Goal: Check status: Check status

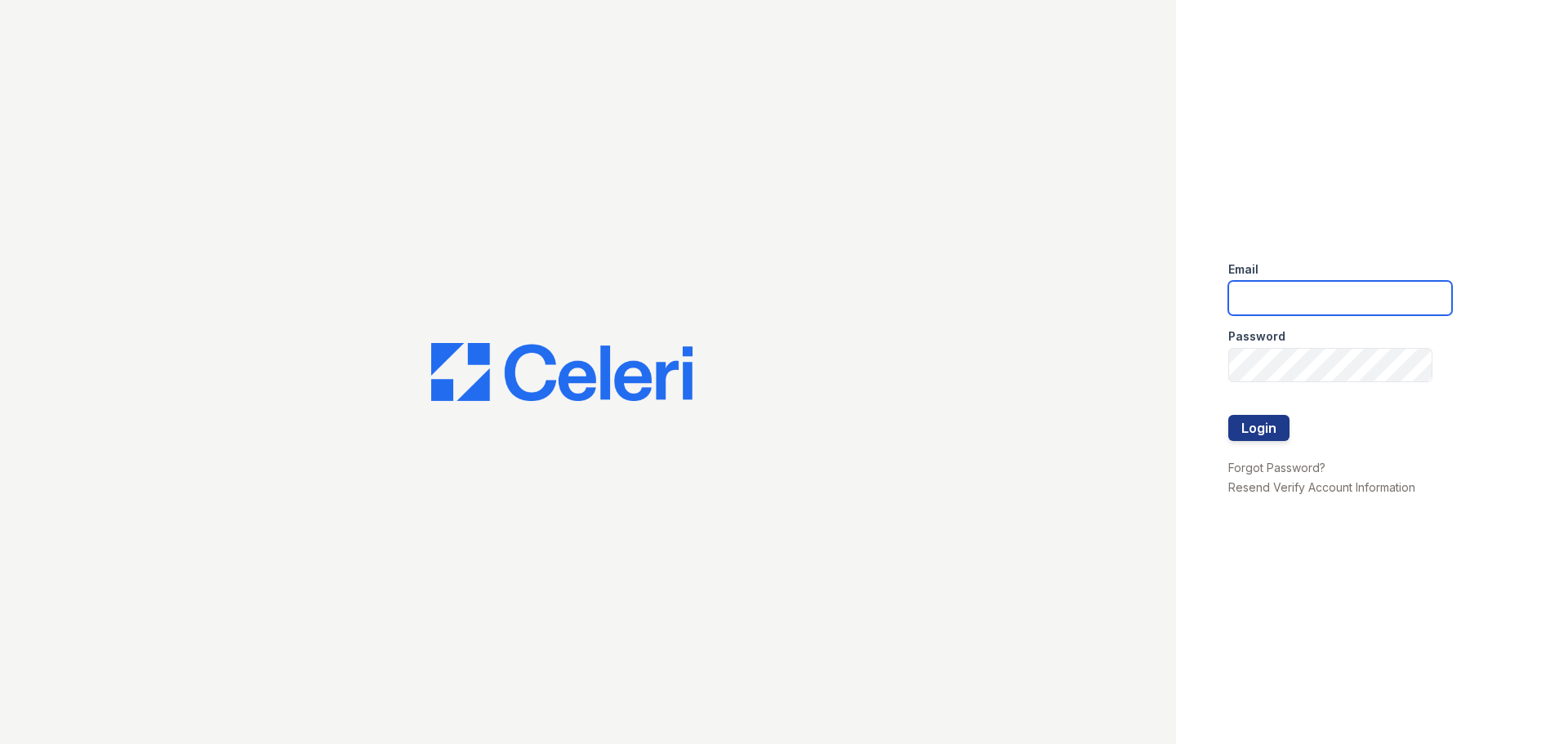
type input "esperanzakh.leasing@sgpropertymgmt.com"
drag, startPoint x: 1258, startPoint y: 443, endPoint x: 1261, endPoint y: 434, distance: 9.5
click at [1261, 440] on form "Email esperanzakh.leasing@sgpropertymgmt.com Password Login" at bounding box center [1340, 353] width 224 height 209
click at [1261, 432] on button "Login" at bounding box center [1259, 428] width 61 height 26
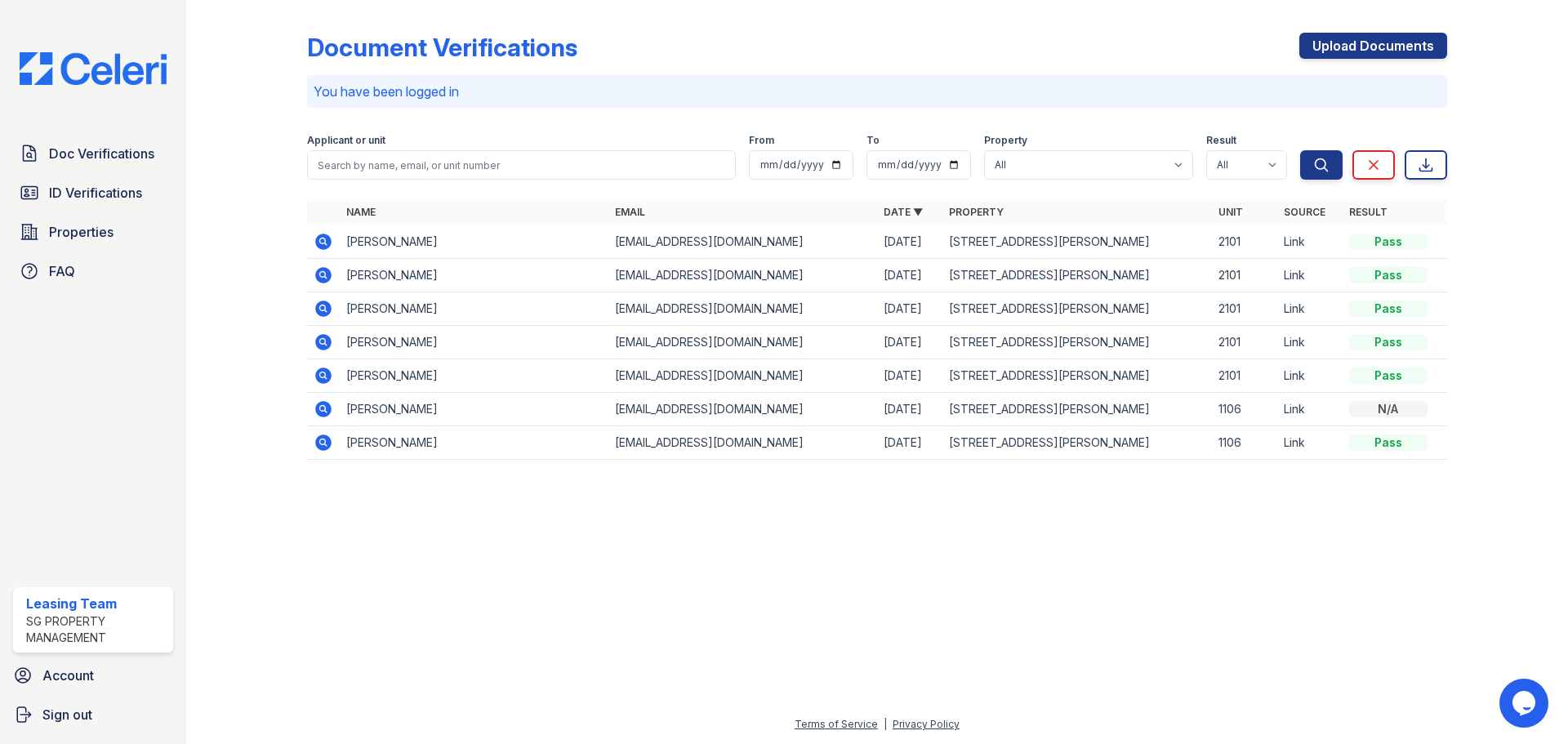
click at [323, 237] on icon at bounding box center [323, 242] width 16 height 16
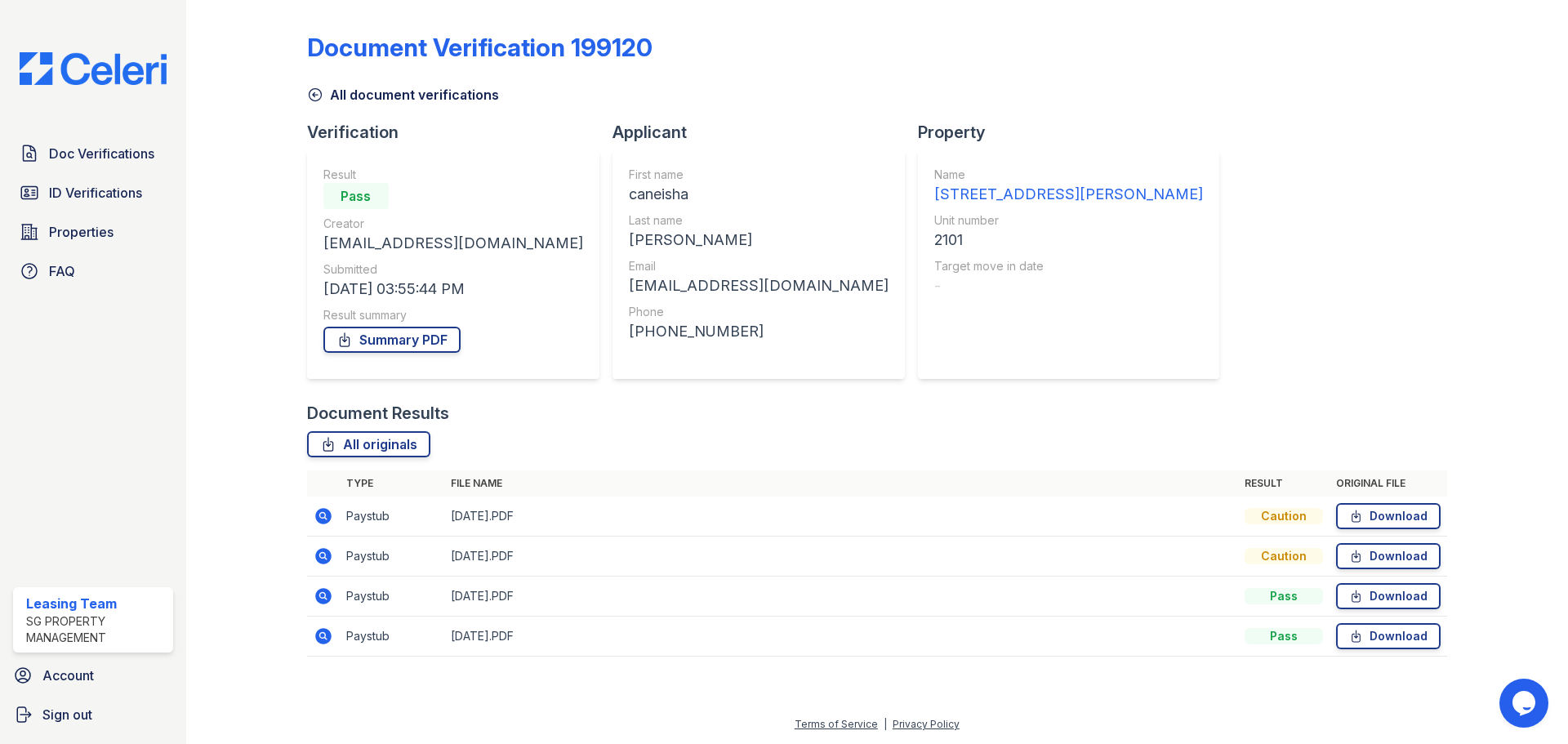
click at [320, 555] on icon at bounding box center [324, 556] width 20 height 20
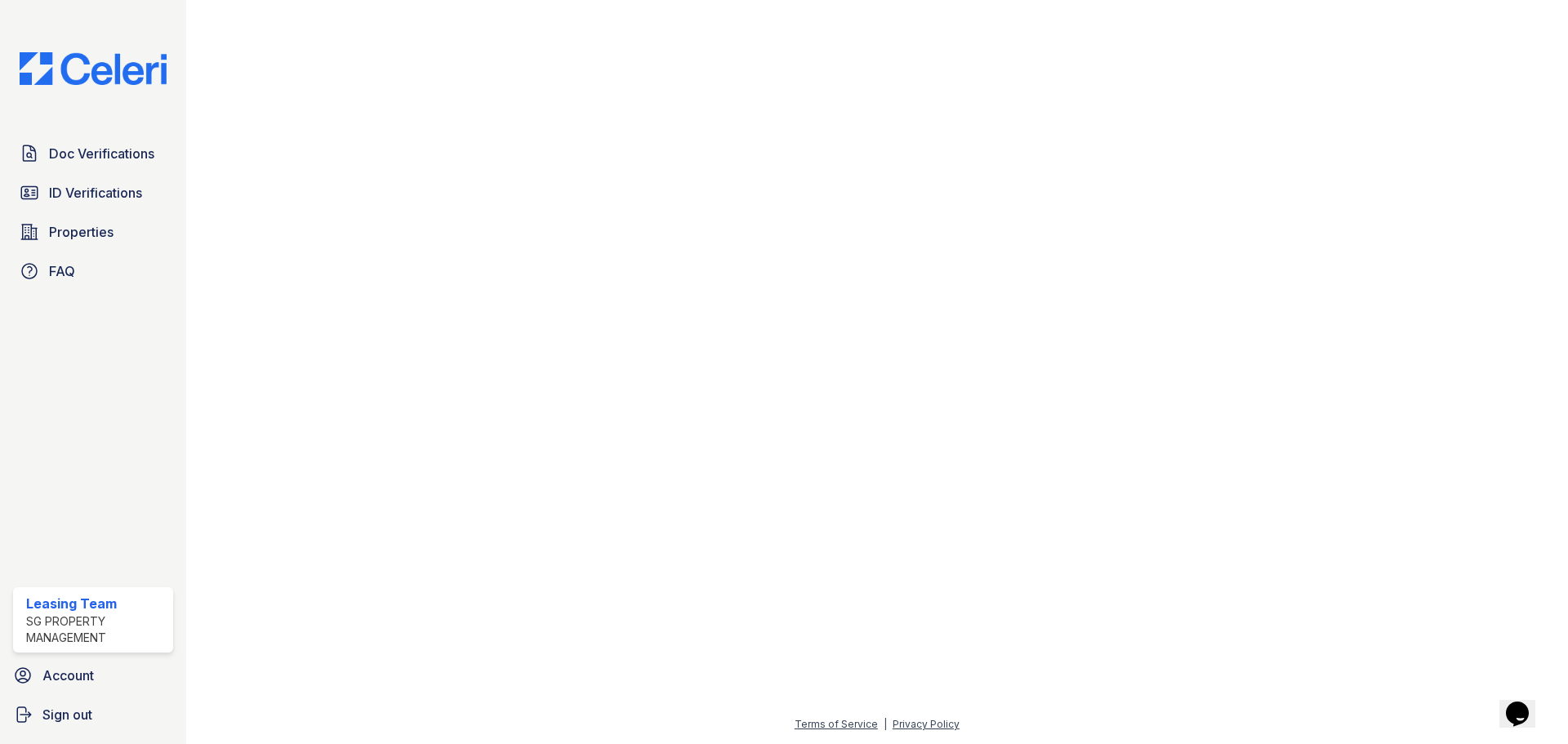
scroll to position [180, 0]
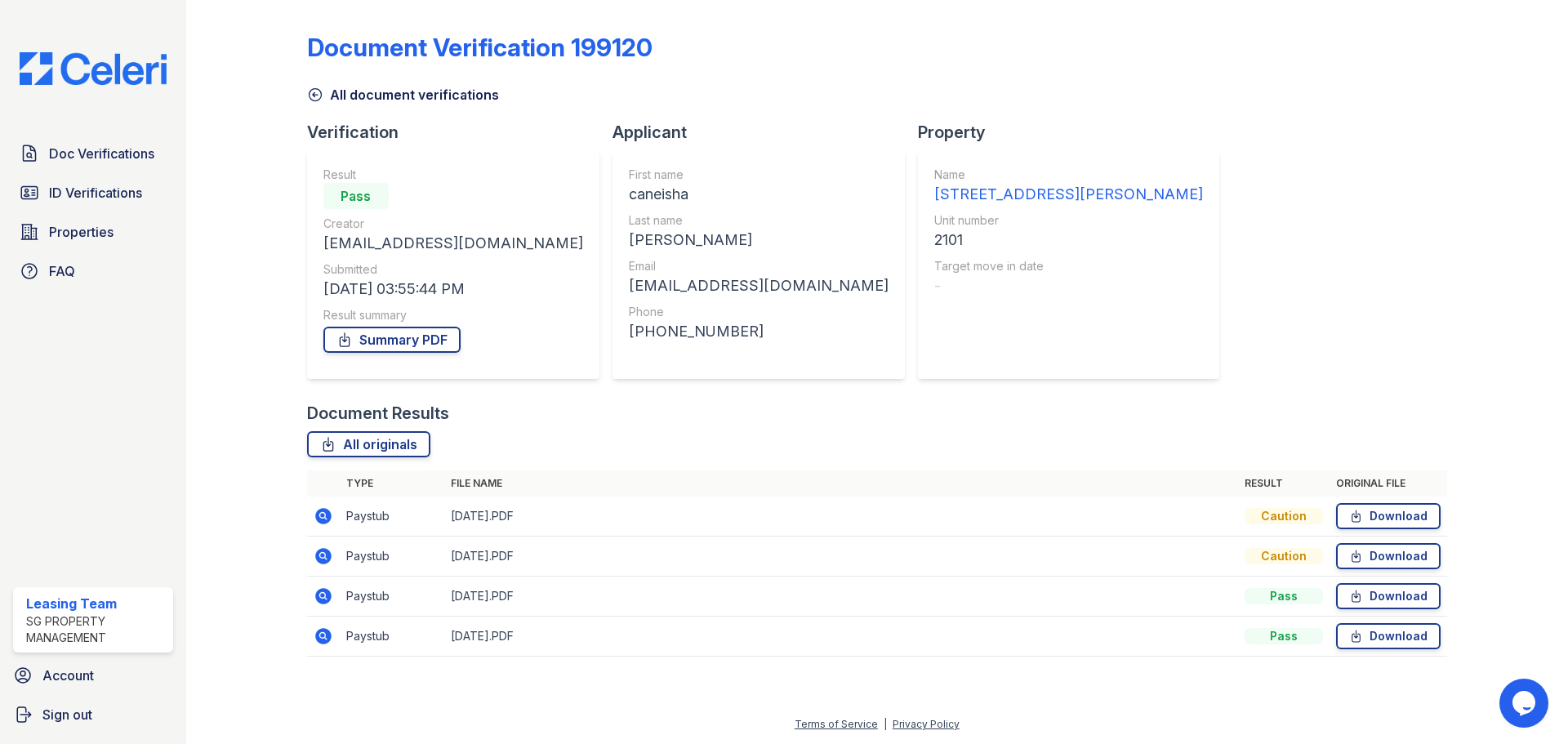
click at [323, 559] on icon at bounding box center [323, 556] width 16 height 16
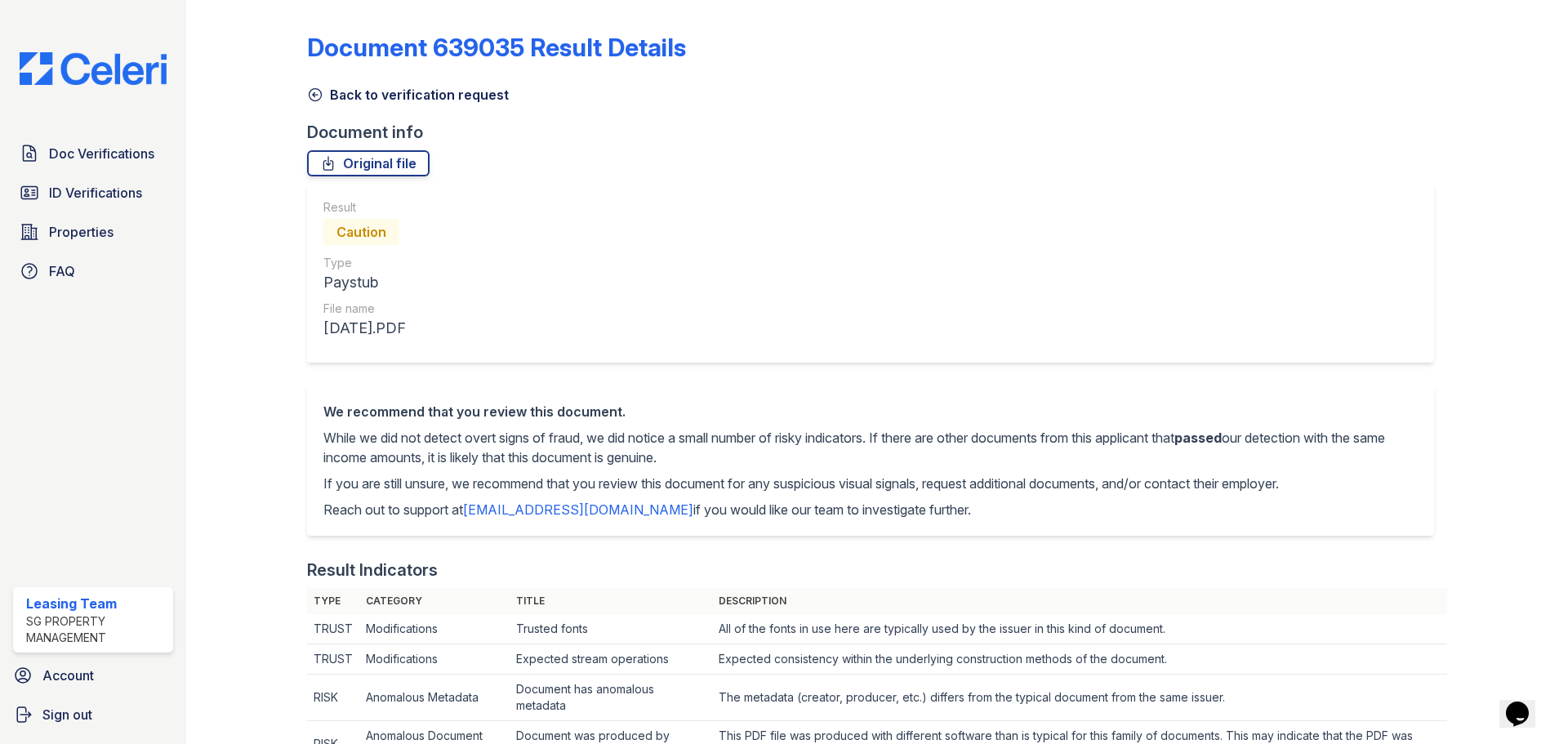
scroll to position [915, 0]
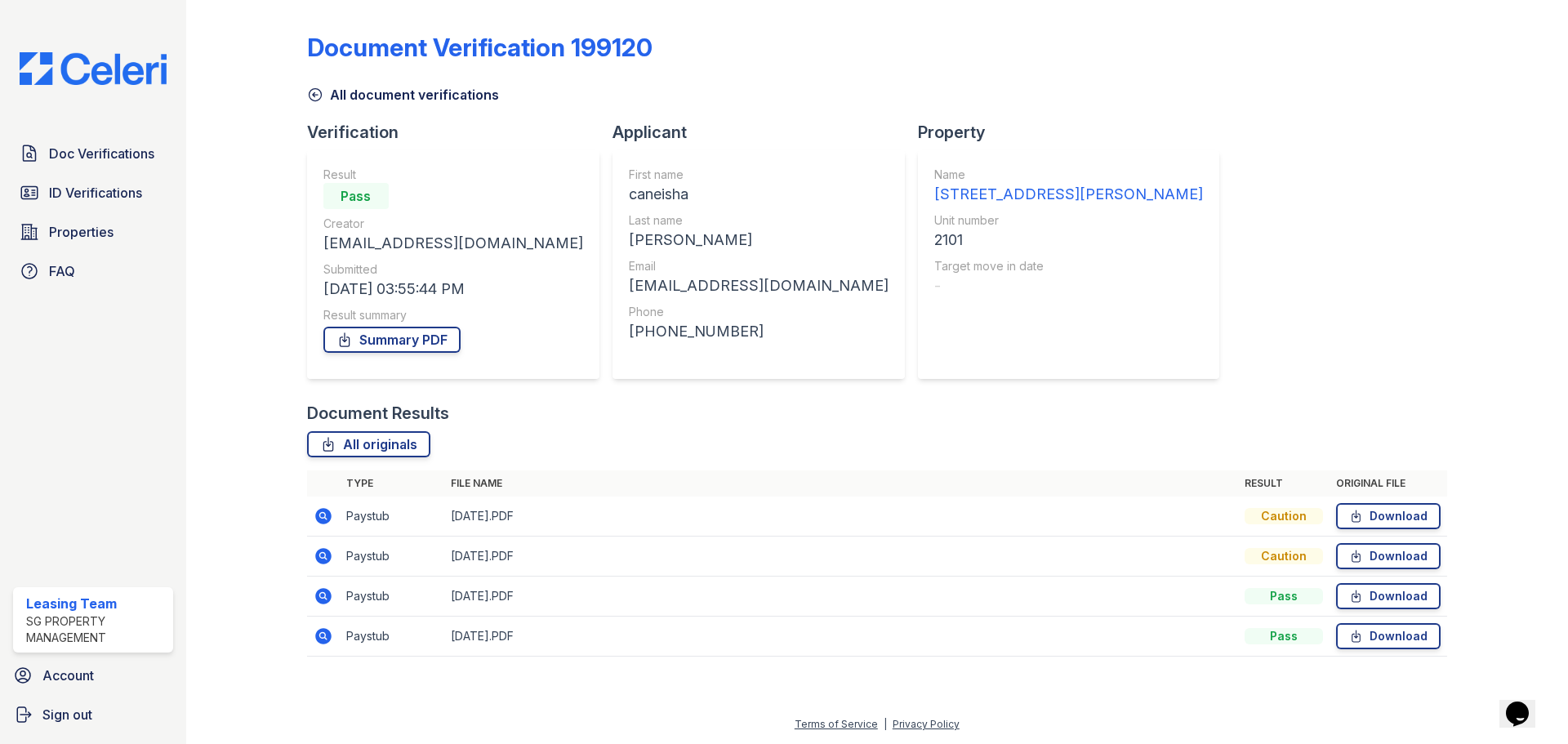
click at [325, 598] on icon at bounding box center [324, 596] width 20 height 20
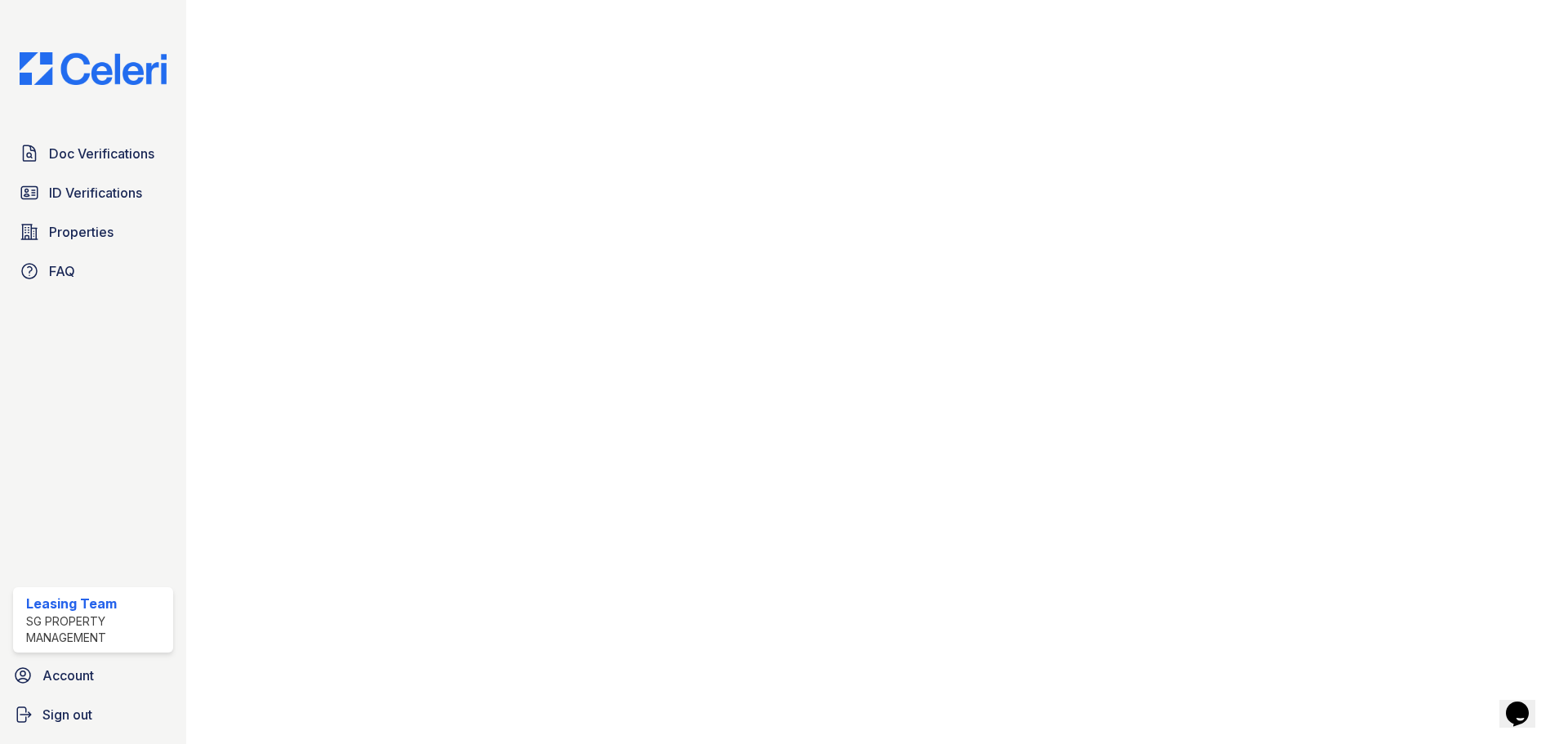
scroll to position [784, 0]
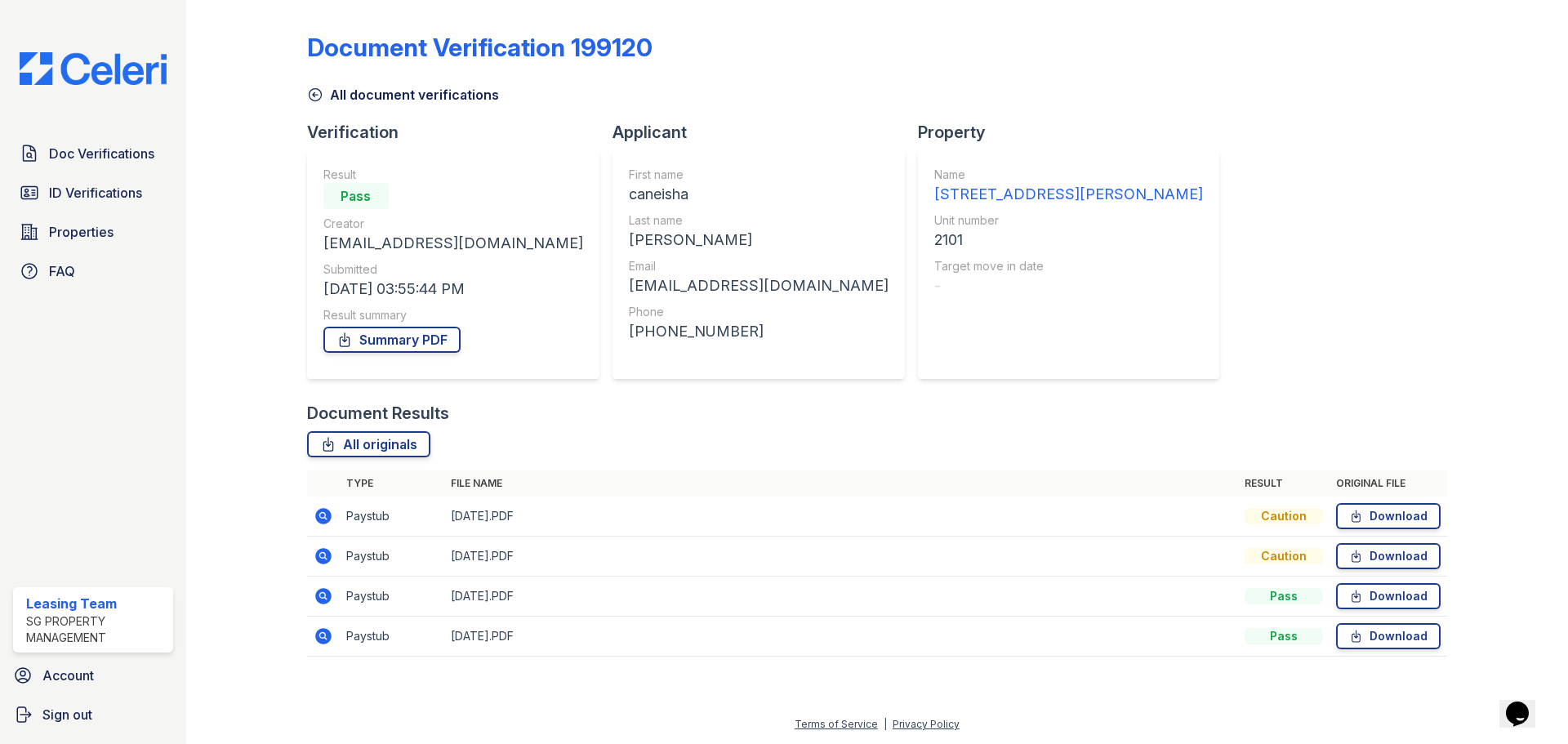
click at [326, 634] on icon at bounding box center [323, 636] width 16 height 16
click at [326, 558] on icon at bounding box center [323, 556] width 16 height 16
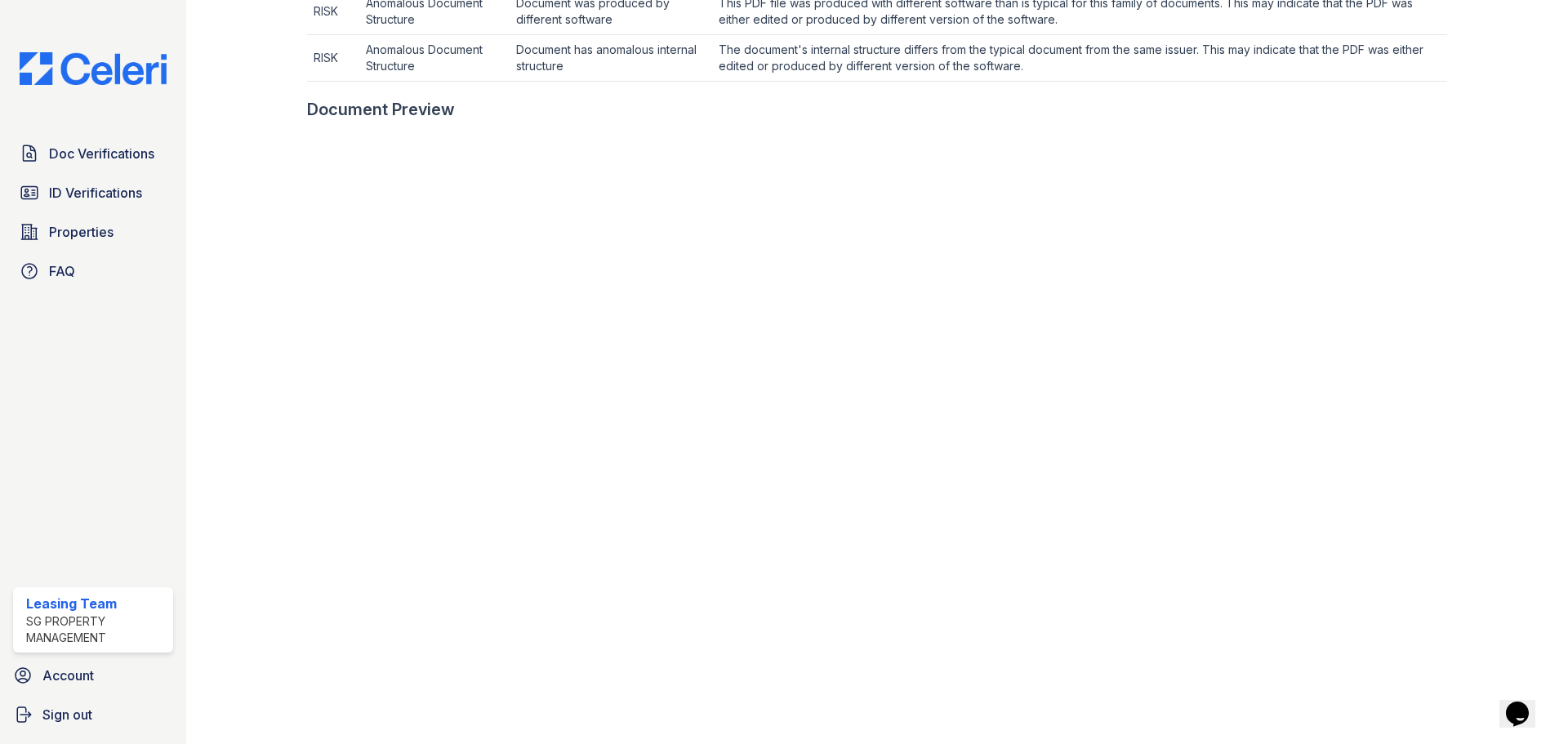
scroll to position [735, 0]
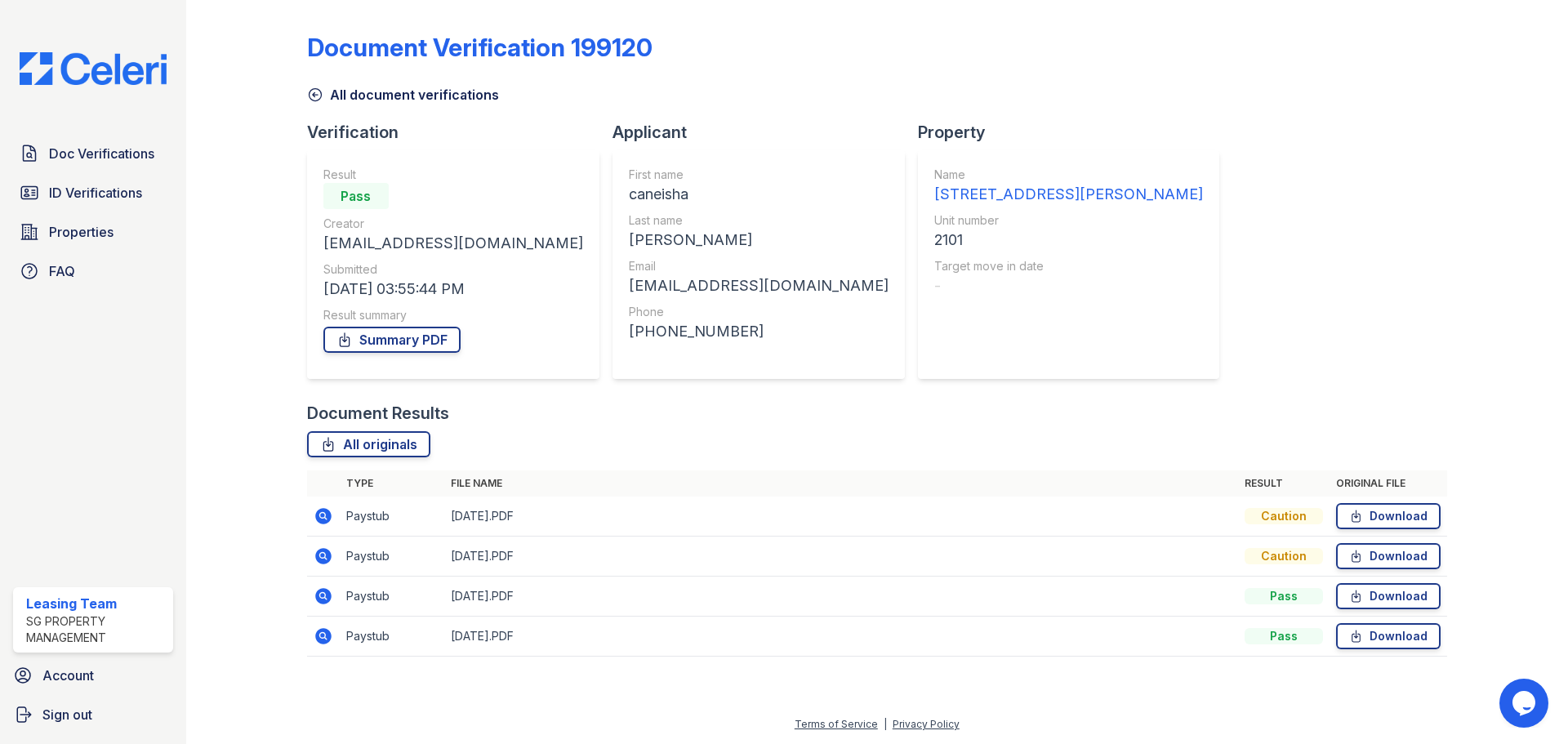
click at [322, 554] on icon at bounding box center [322, 555] width 4 height 4
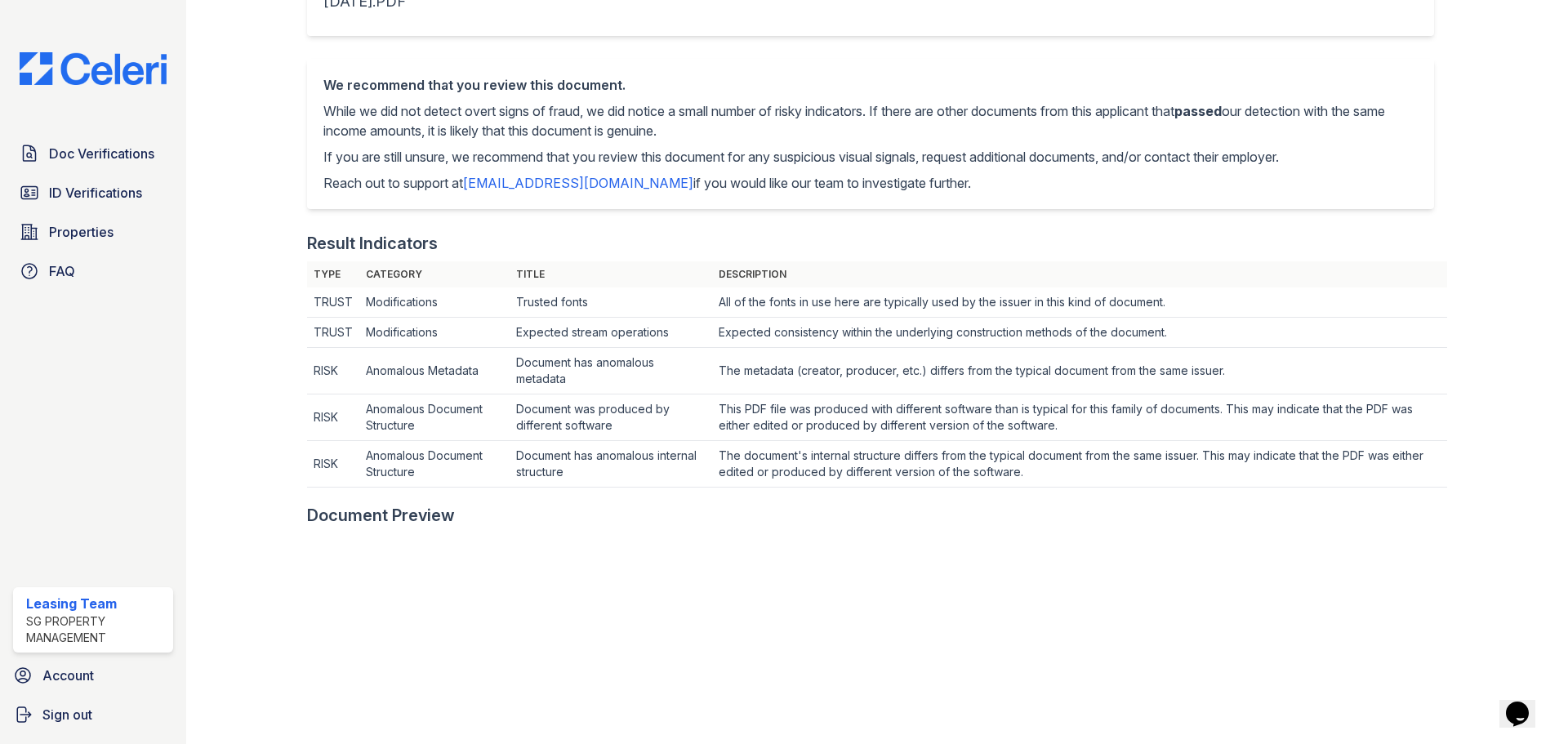
scroll to position [180, 0]
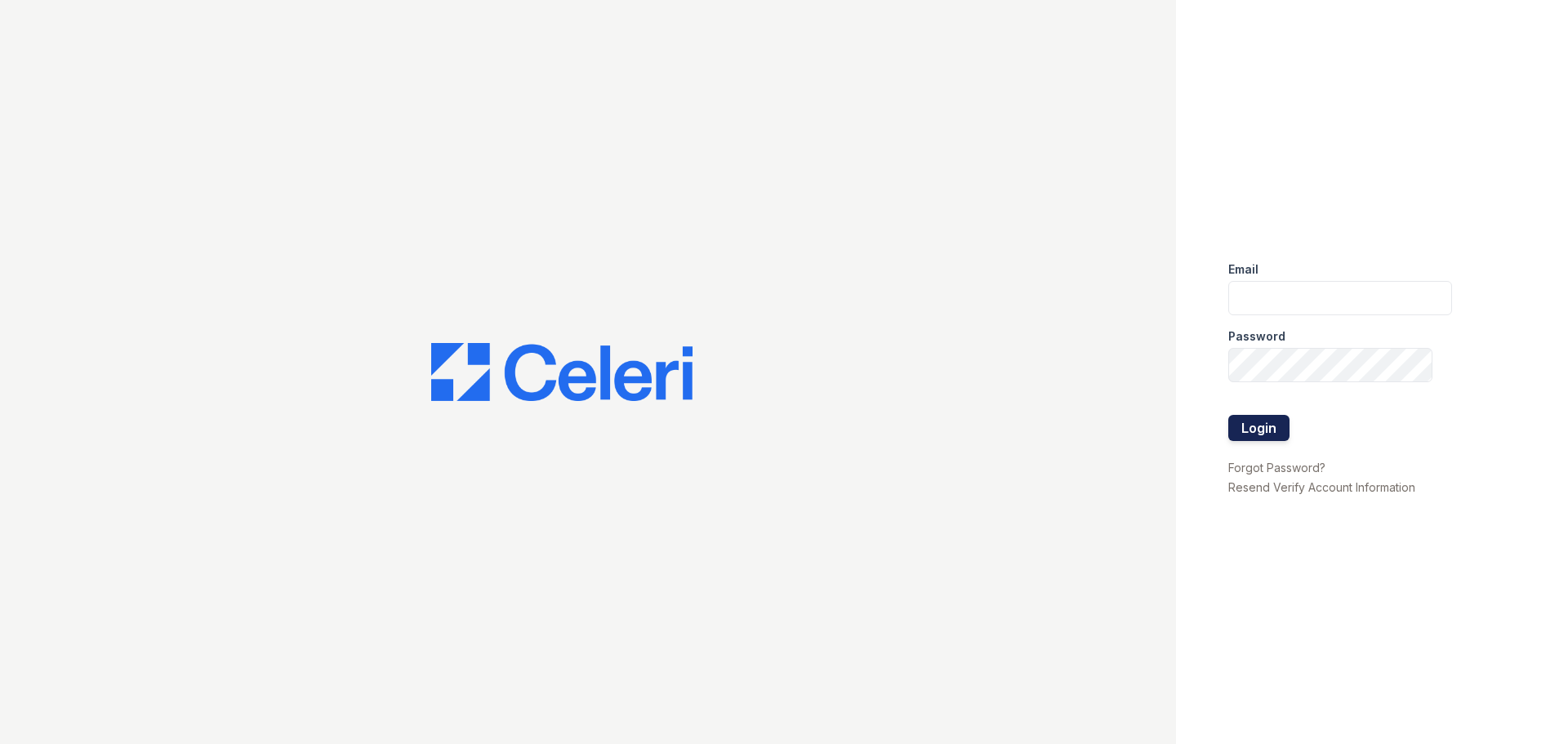
type input "[EMAIL_ADDRESS][DOMAIN_NAME]"
click at [1245, 428] on button "Login" at bounding box center [1259, 428] width 61 height 26
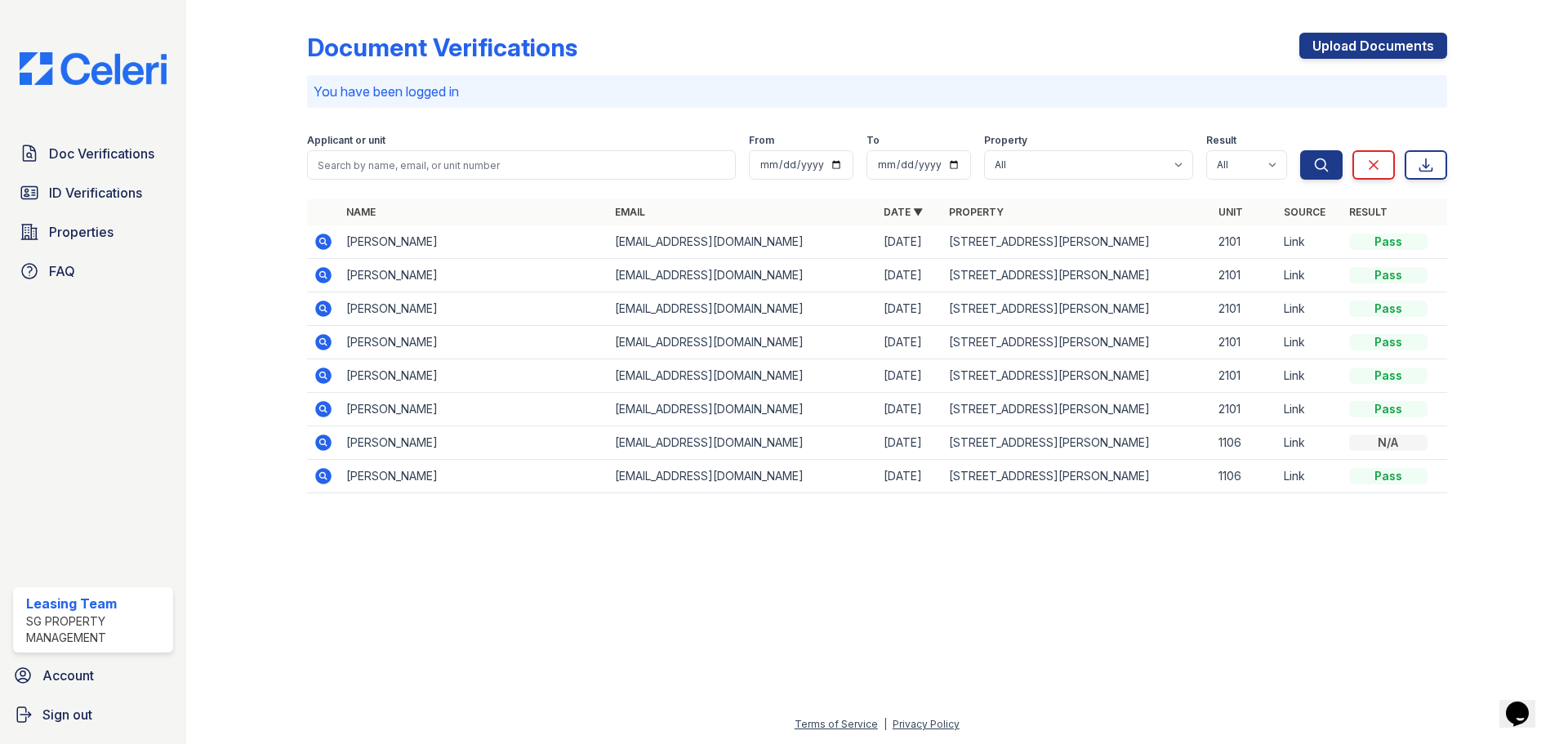
click at [323, 235] on icon at bounding box center [323, 242] width 16 height 16
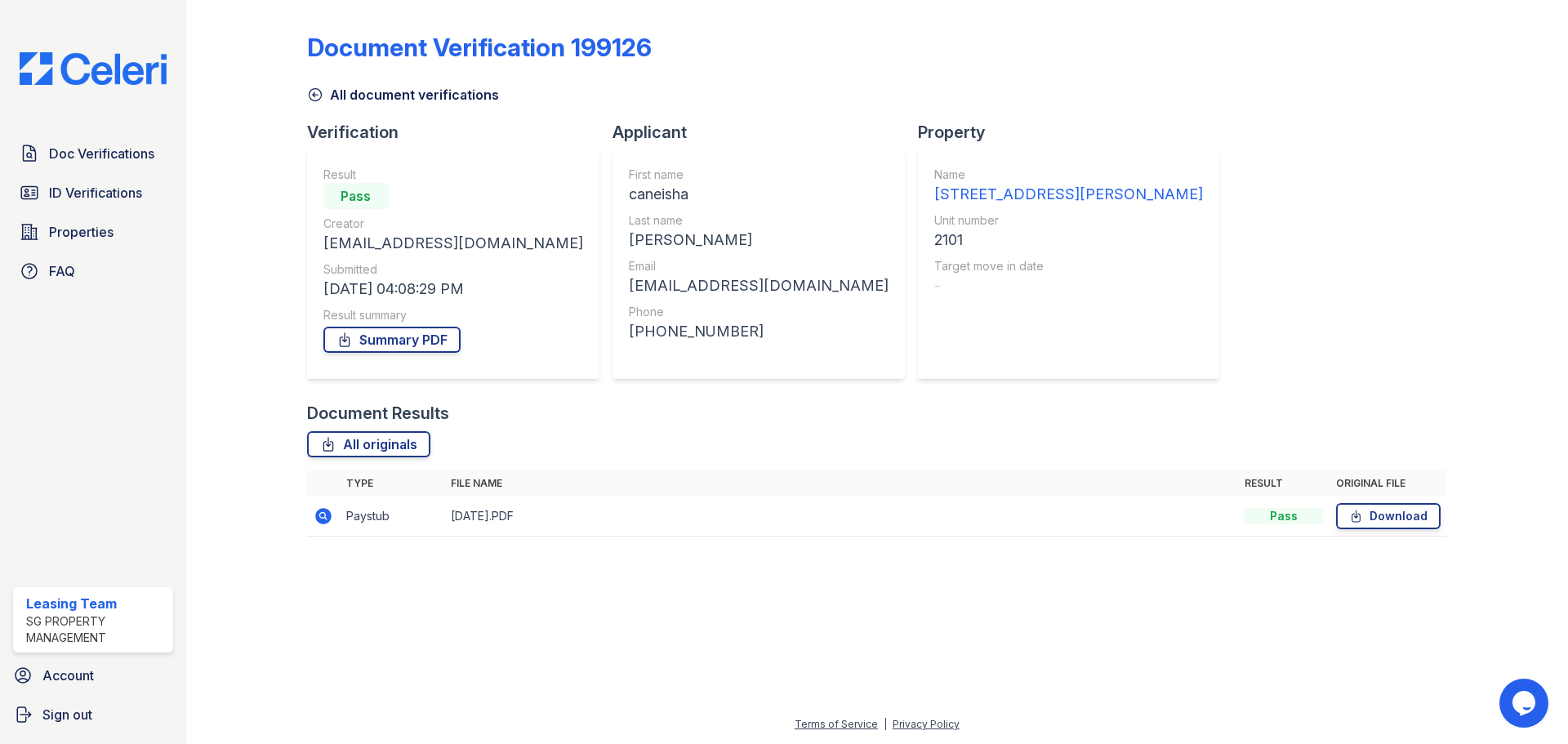
click at [320, 516] on icon at bounding box center [324, 516] width 20 height 20
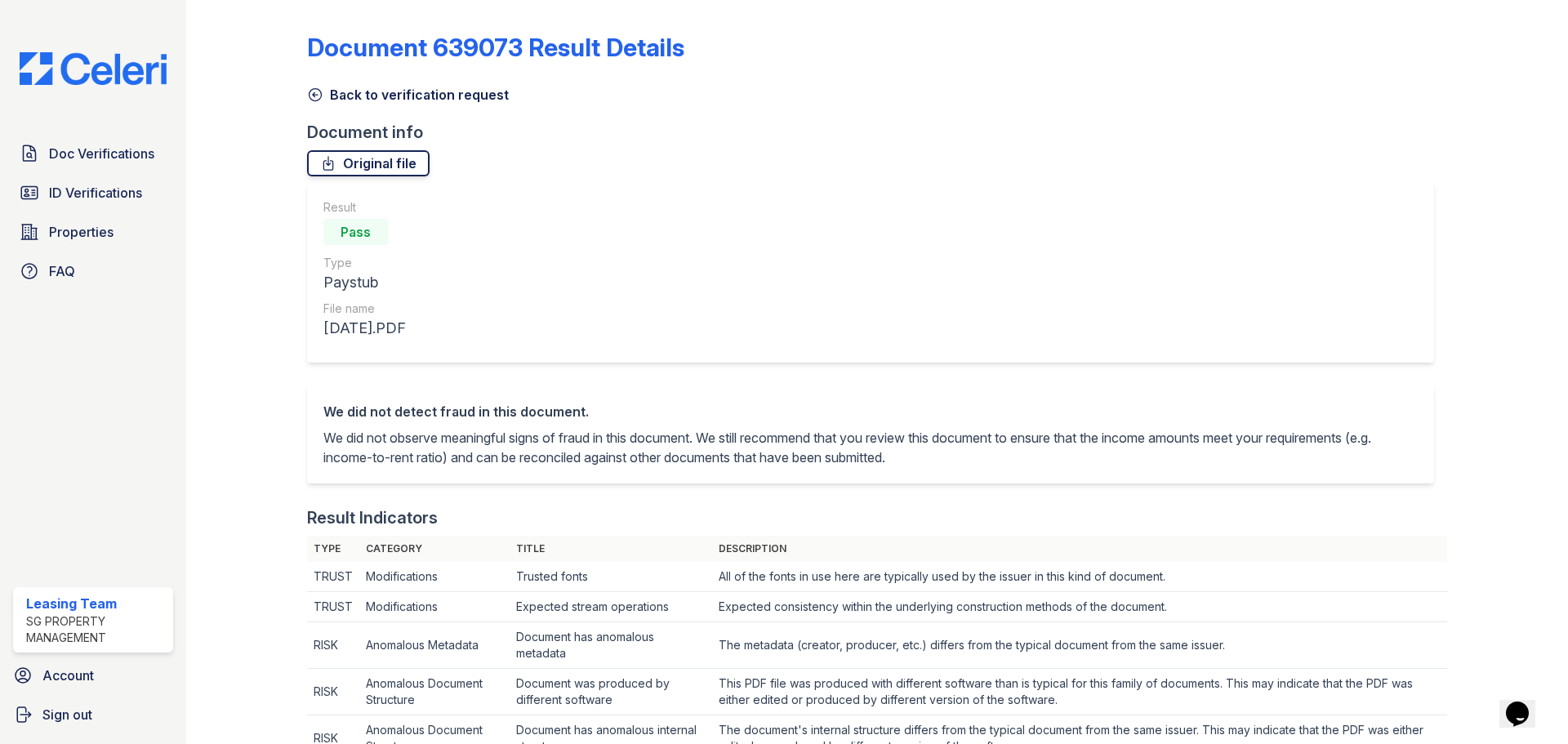
click at [411, 166] on link "Original file" at bounding box center [368, 163] width 123 height 26
